Goal: Task Accomplishment & Management: Complete application form

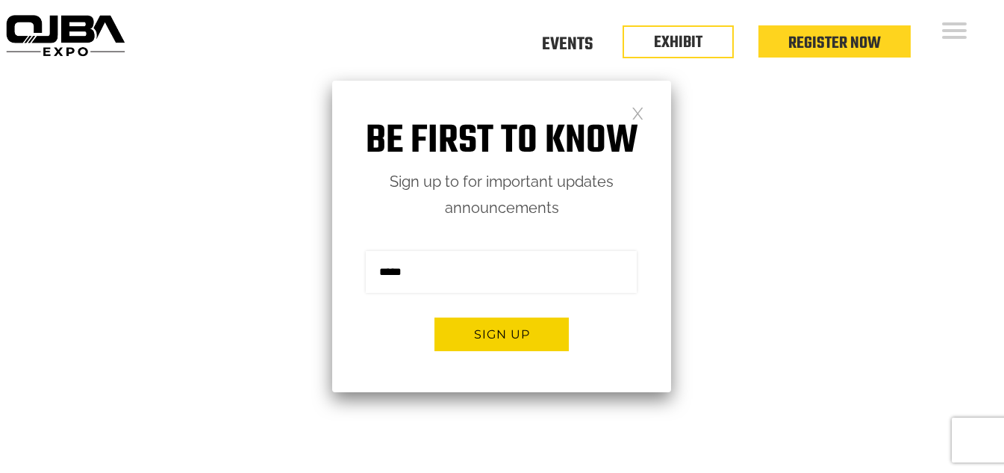
click at [639, 119] on link at bounding box center [638, 112] width 13 height 13
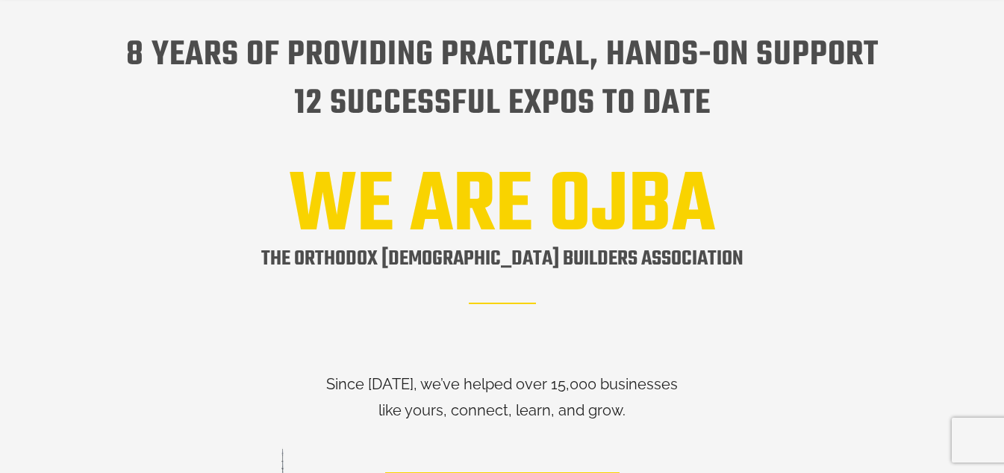
scroll to position [1922, 0]
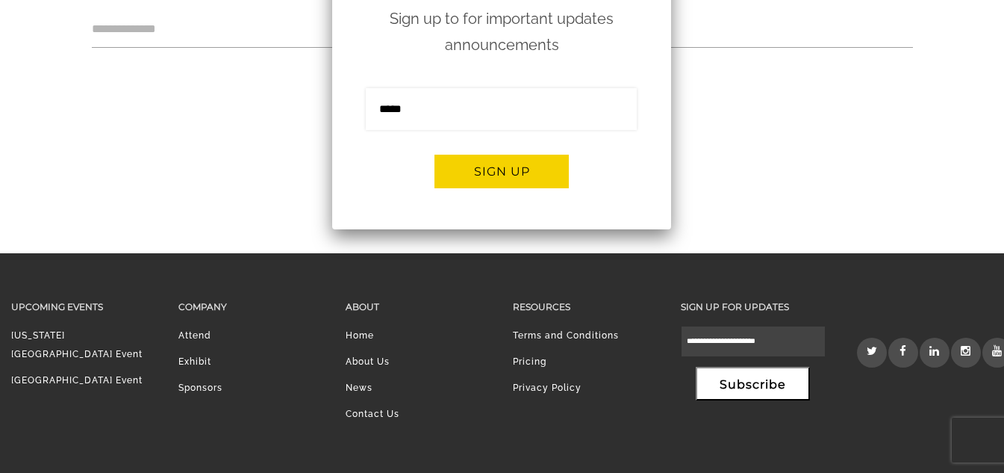
scroll to position [1641, 0]
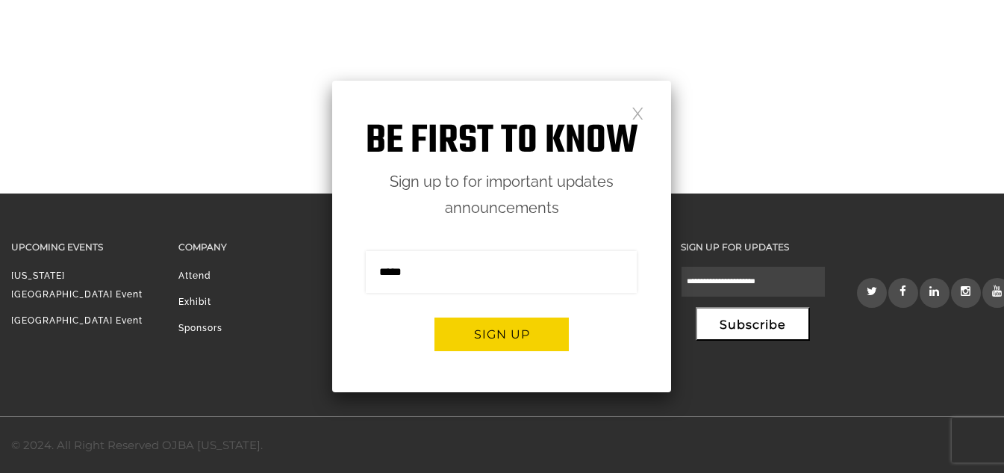
click at [638, 116] on link at bounding box center [638, 112] width 13 height 13
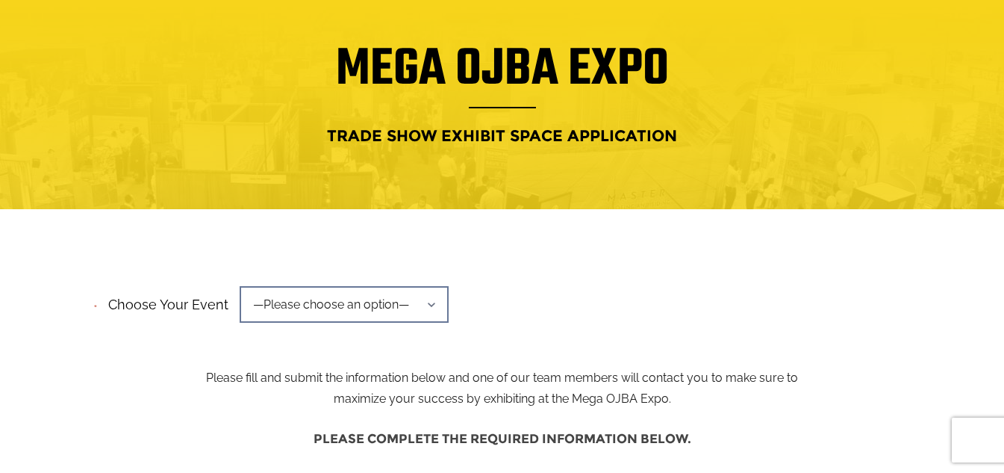
scroll to position [0, 0]
